Goal: Navigation & Orientation: Find specific page/section

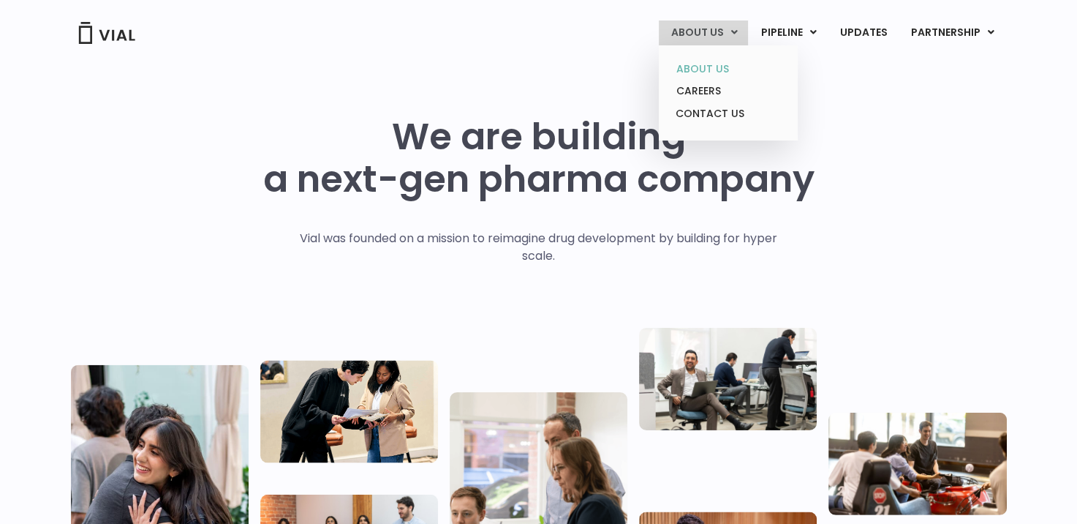
click at [704, 63] on link "ABOUT US" at bounding box center [728, 69] width 128 height 23
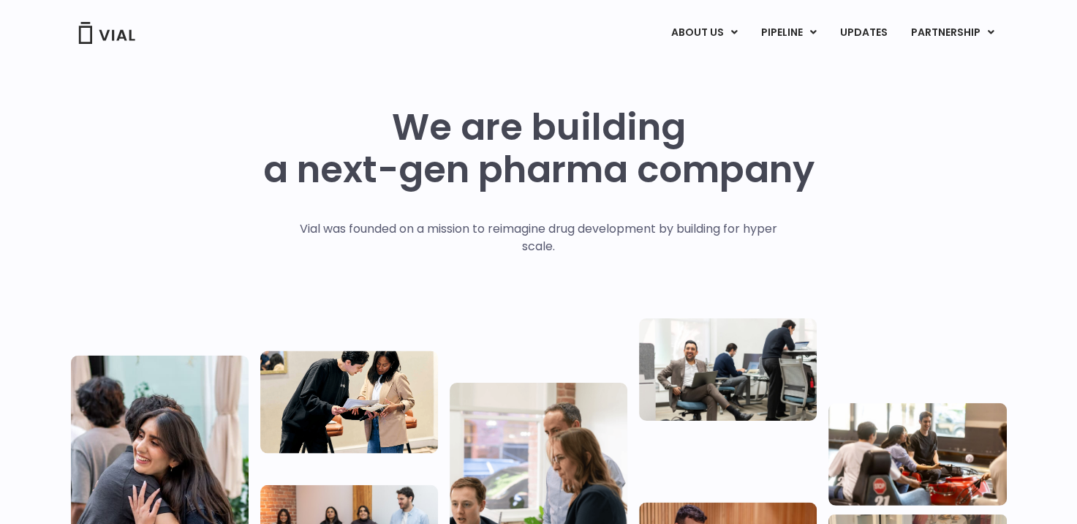
scroll to position [80, 0]
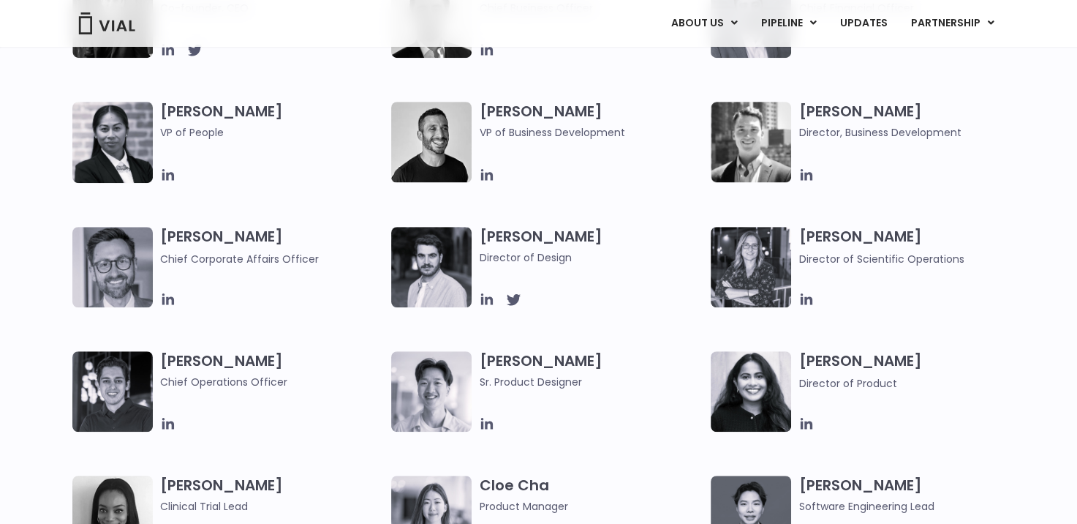
scroll to position [691, 0]
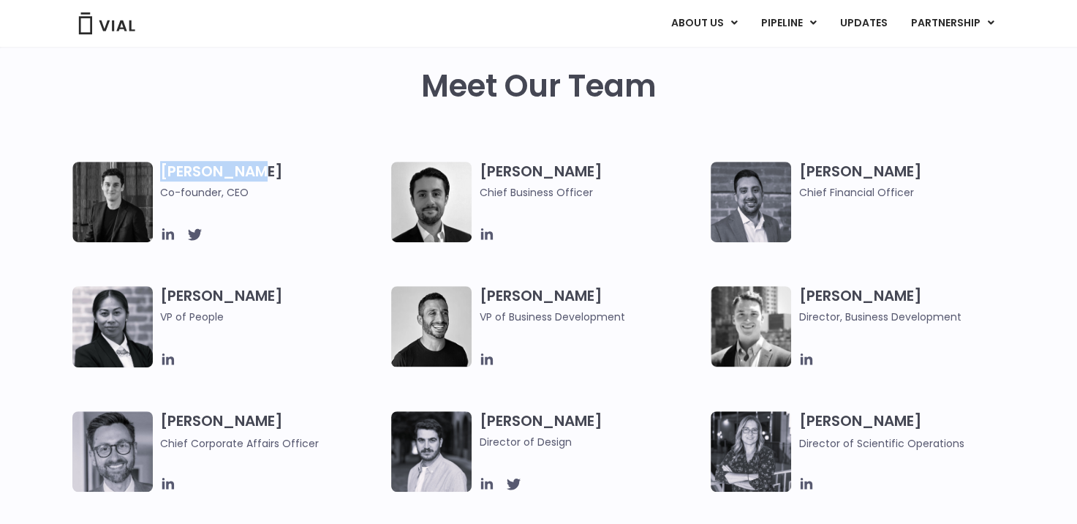
drag, startPoint x: 278, startPoint y: 178, endPoint x: 155, endPoint y: 170, distance: 123.1
click at [155, 170] on div "Simon Burns Co-founder, CEO" at bounding box center [232, 202] width 320 height 80
copy div "[PERSON_NAME]"
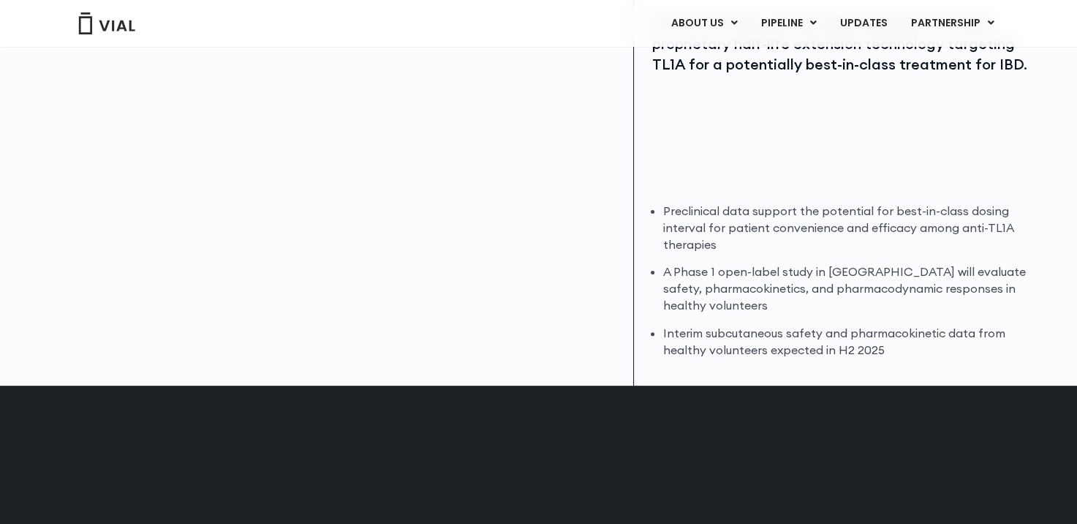
scroll to position [366, 0]
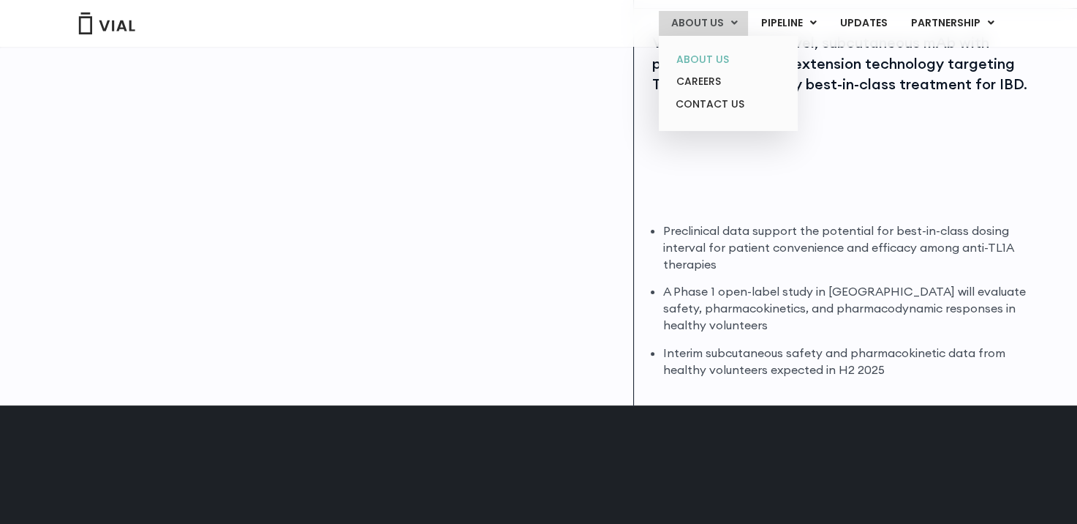
click at [718, 62] on link "ABOUT US" at bounding box center [728, 59] width 128 height 23
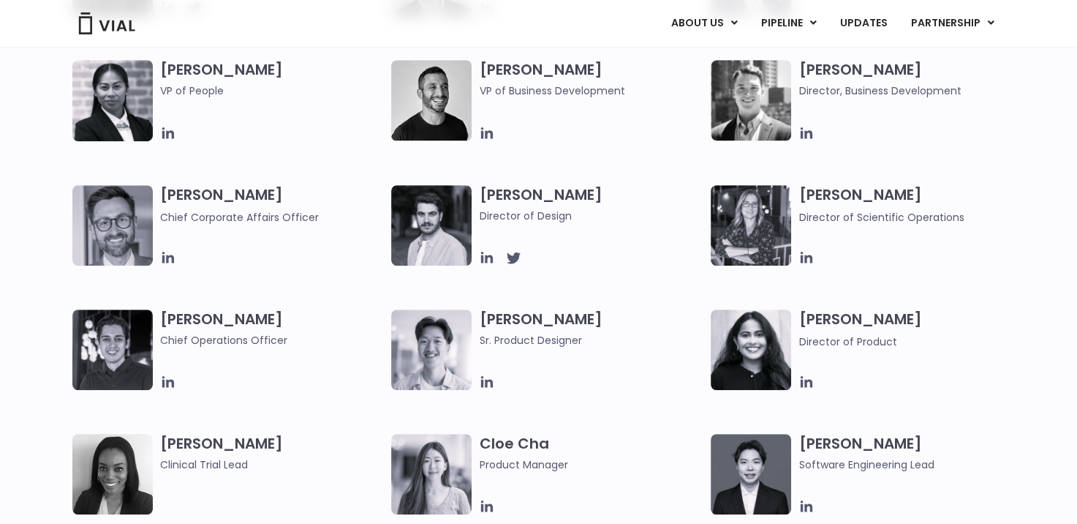
scroll to position [764, 0]
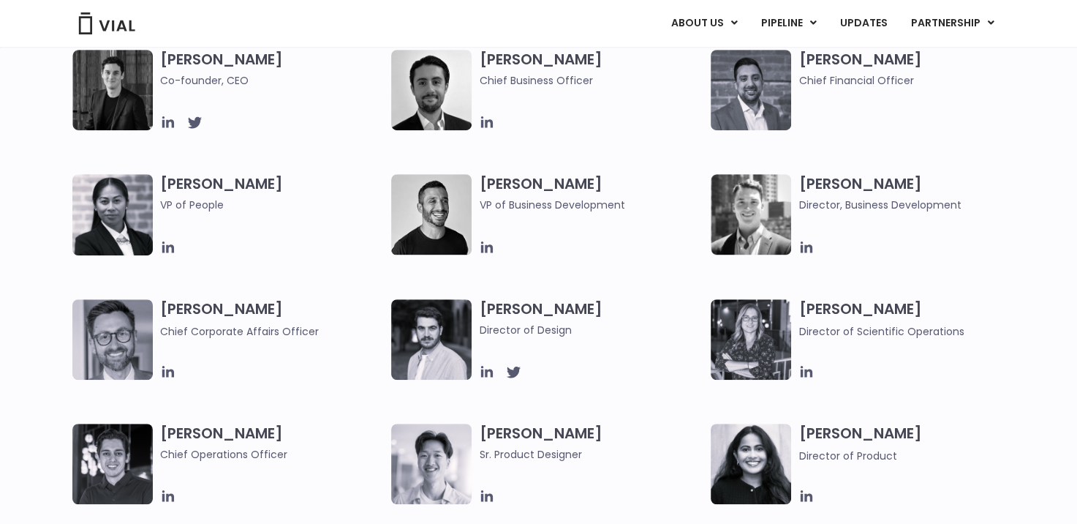
scroll to position [585, 0]
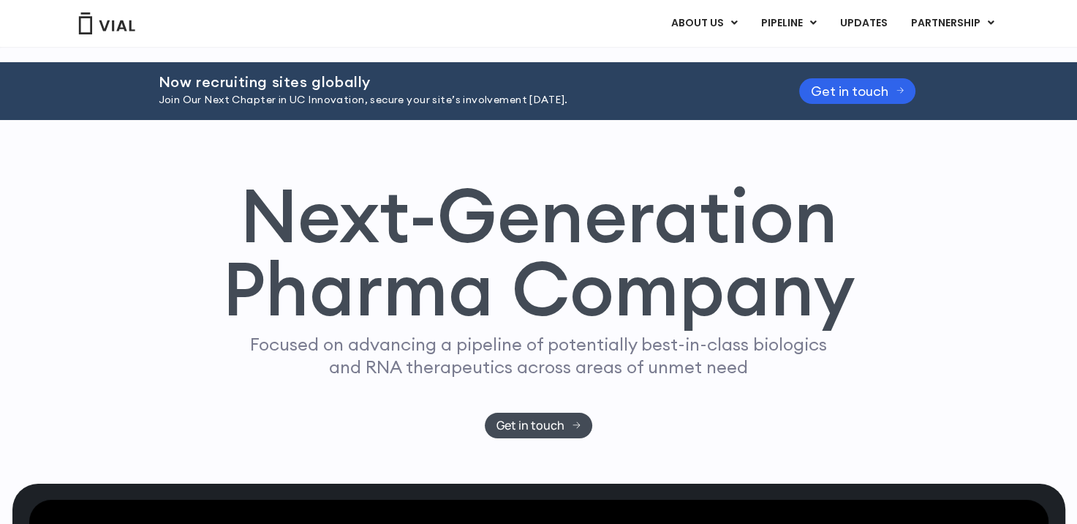
scroll to position [146, 0]
